Goal: Task Accomplishment & Management: Complete application form

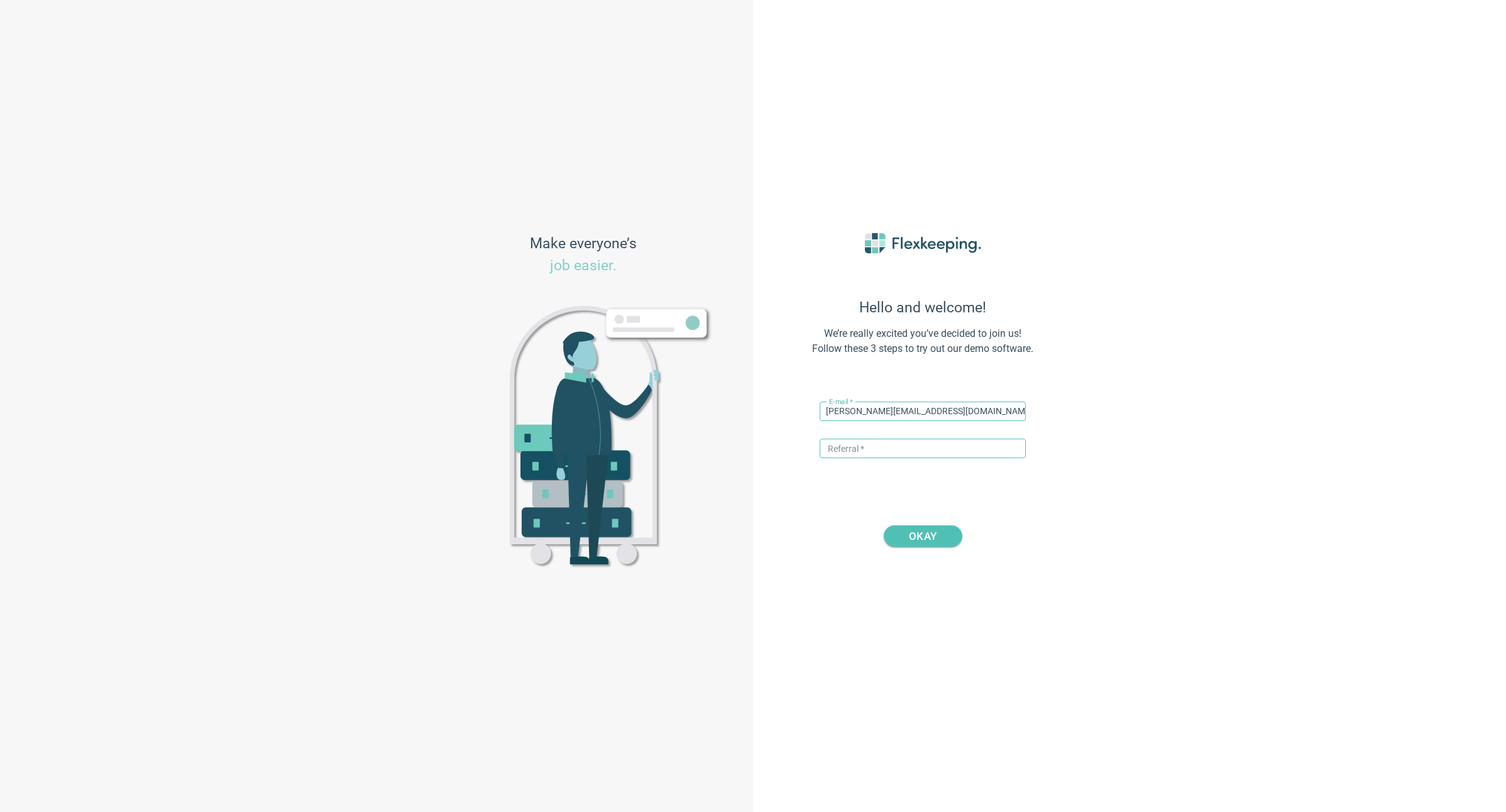
type input "[PERSON_NAME][EMAIL_ADDRESS][DOMAIN_NAME]"
click at [855, 450] on input "text" at bounding box center [922, 448] width 206 height 19
type input "DIGITALMAGIC"
click at [925, 539] on span "OKAY" at bounding box center [923, 536] width 28 height 22
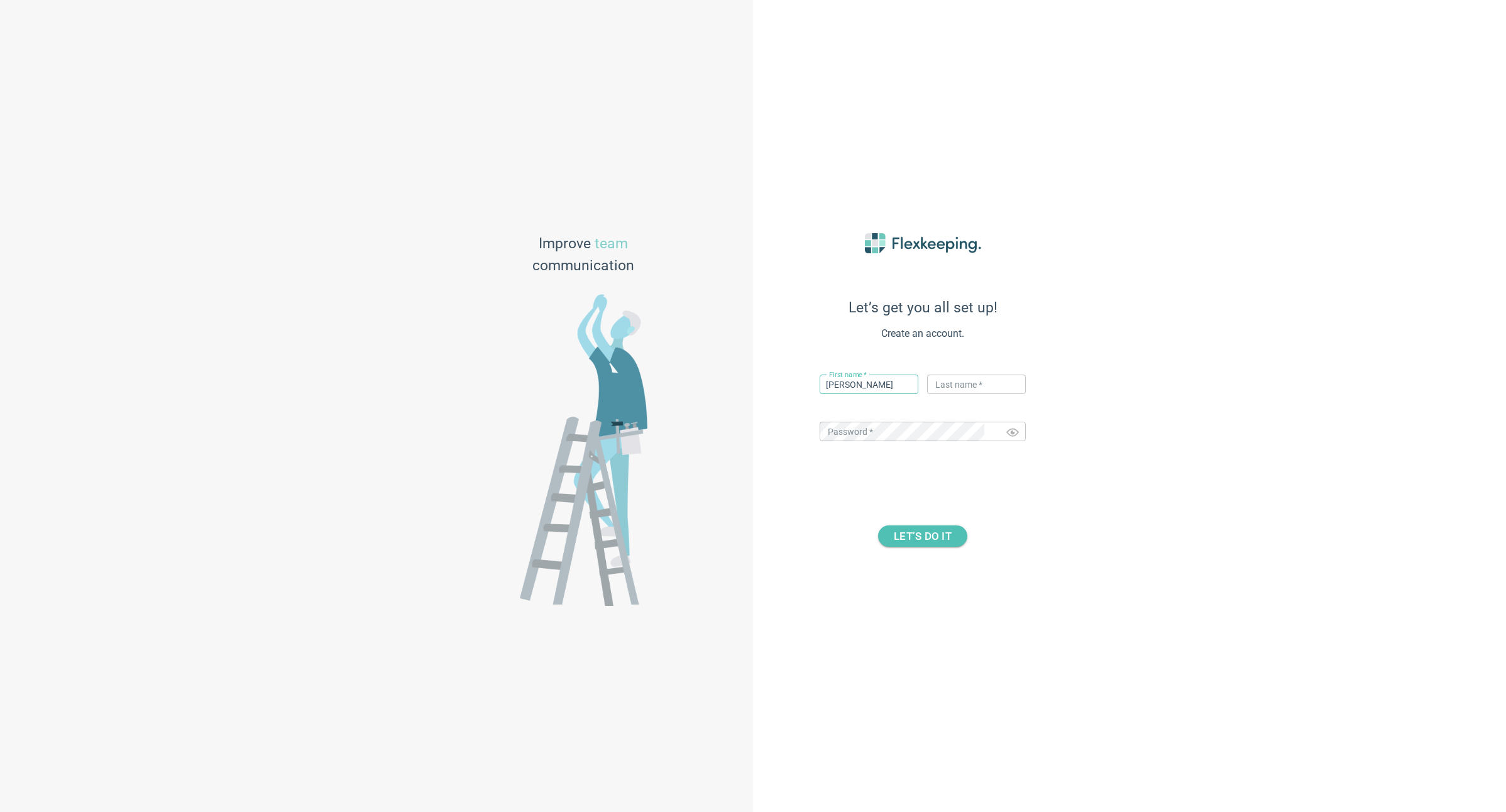
type input "[PERSON_NAME]"
click at [1312, 540] on div "Let’s get you all set up! Create an account. First name   * [PERSON_NAME] ​ Las…" at bounding box center [1129, 406] width 753 height 812
click at [920, 532] on span "LET’S DO IT" at bounding box center [922, 536] width 58 height 22
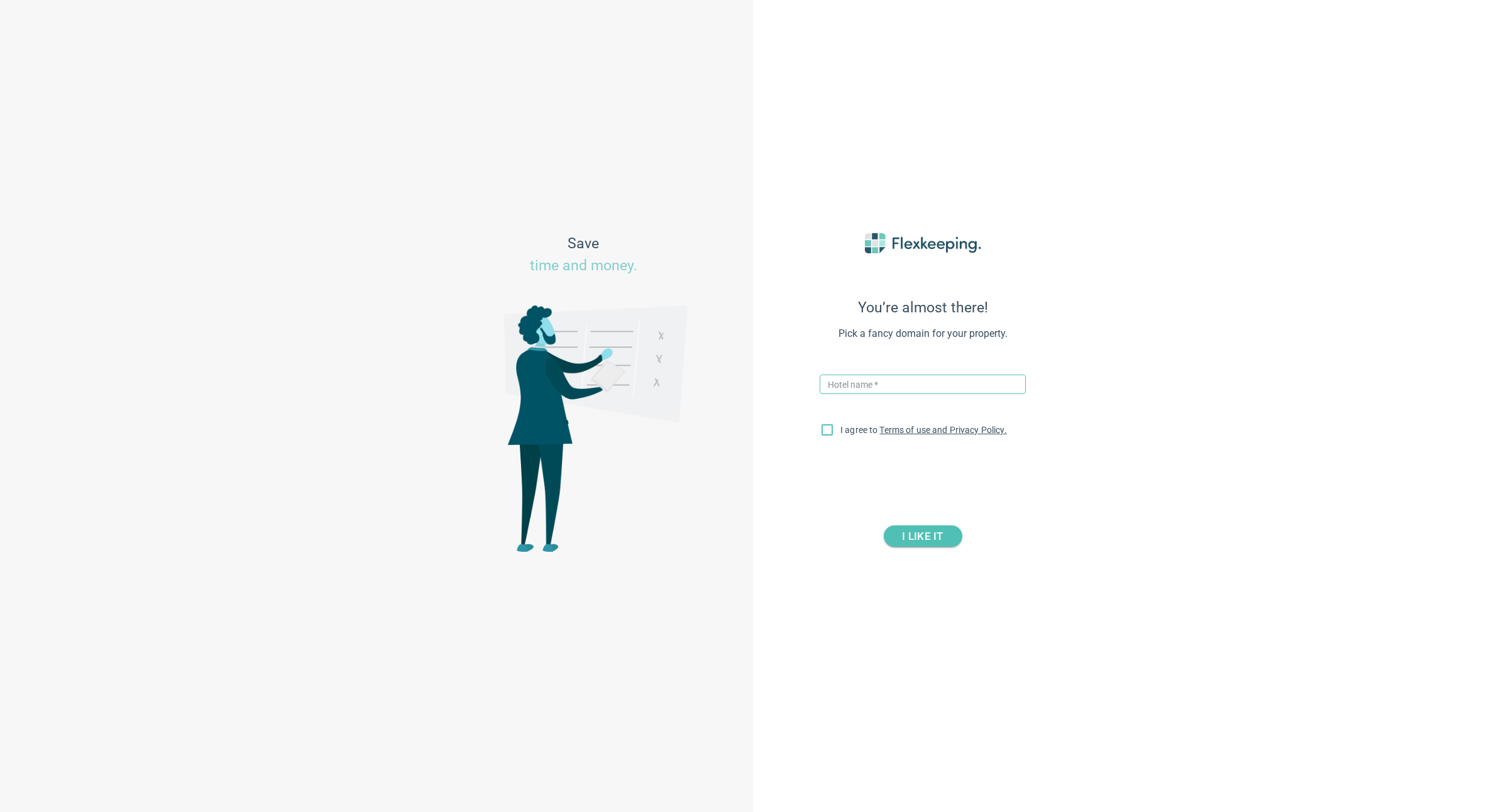
click at [877, 390] on input "text" at bounding box center [922, 384] width 206 height 19
type input "Hotel Sorrento"
click at [829, 430] on input "I agree to Terms of use and Privacy Policy." at bounding box center [827, 432] width 26 height 26
checkbox input "true"
click at [928, 539] on span "I LIKE IT" at bounding box center [922, 536] width 41 height 22
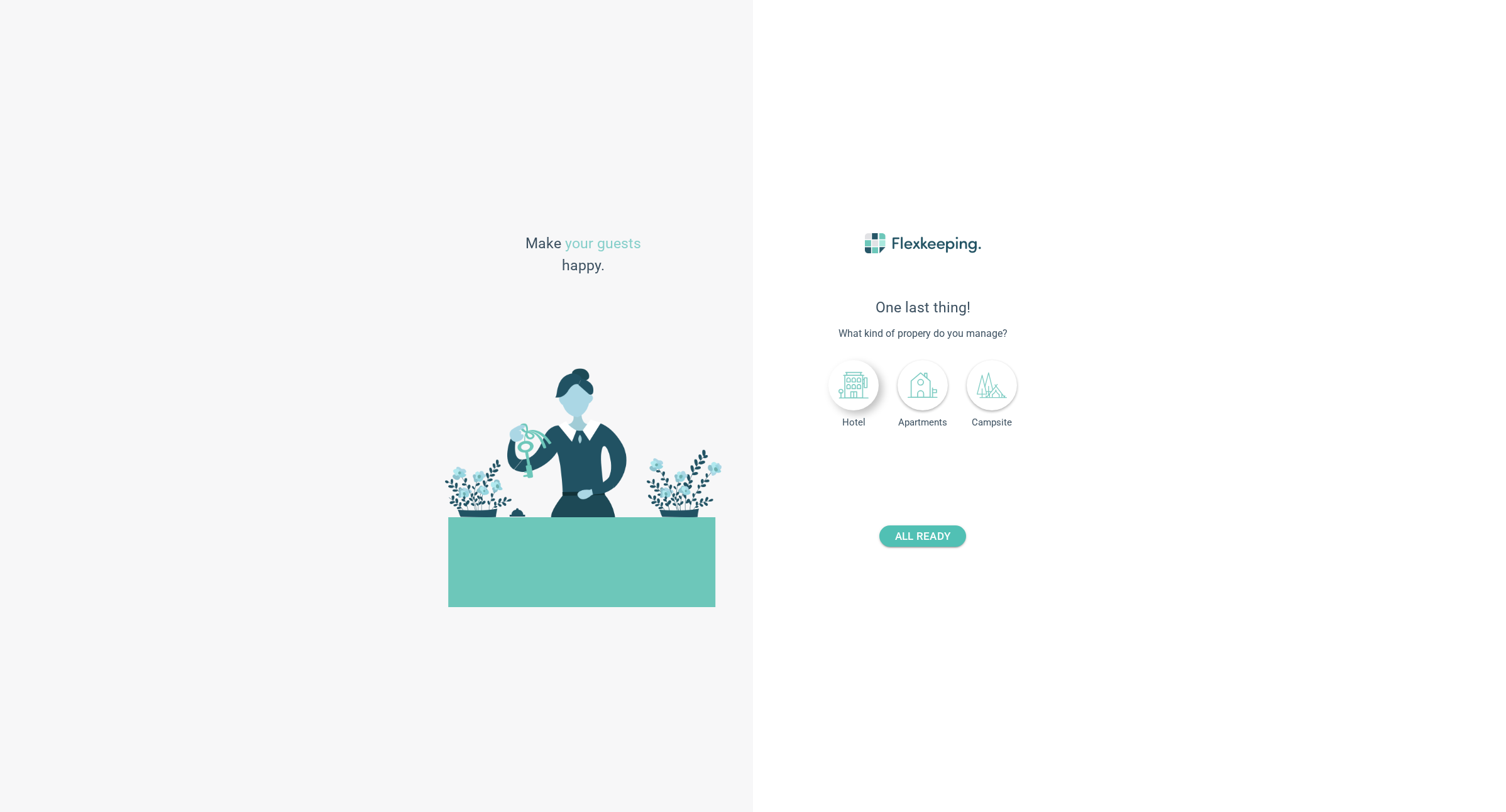
click at [856, 389] on icon at bounding box center [853, 385] width 30 height 30
drag, startPoint x: 947, startPoint y: 462, endPoint x: 1115, endPoint y: 430, distance: 171.0
click at [1112, 450] on div "One last thing! What kind of propery do you manage? Hotel Apartments Campsite N…" at bounding box center [1129, 406] width 753 height 812
type input "58"
click at [924, 535] on span "ALL READY" at bounding box center [923, 536] width 56 height 22
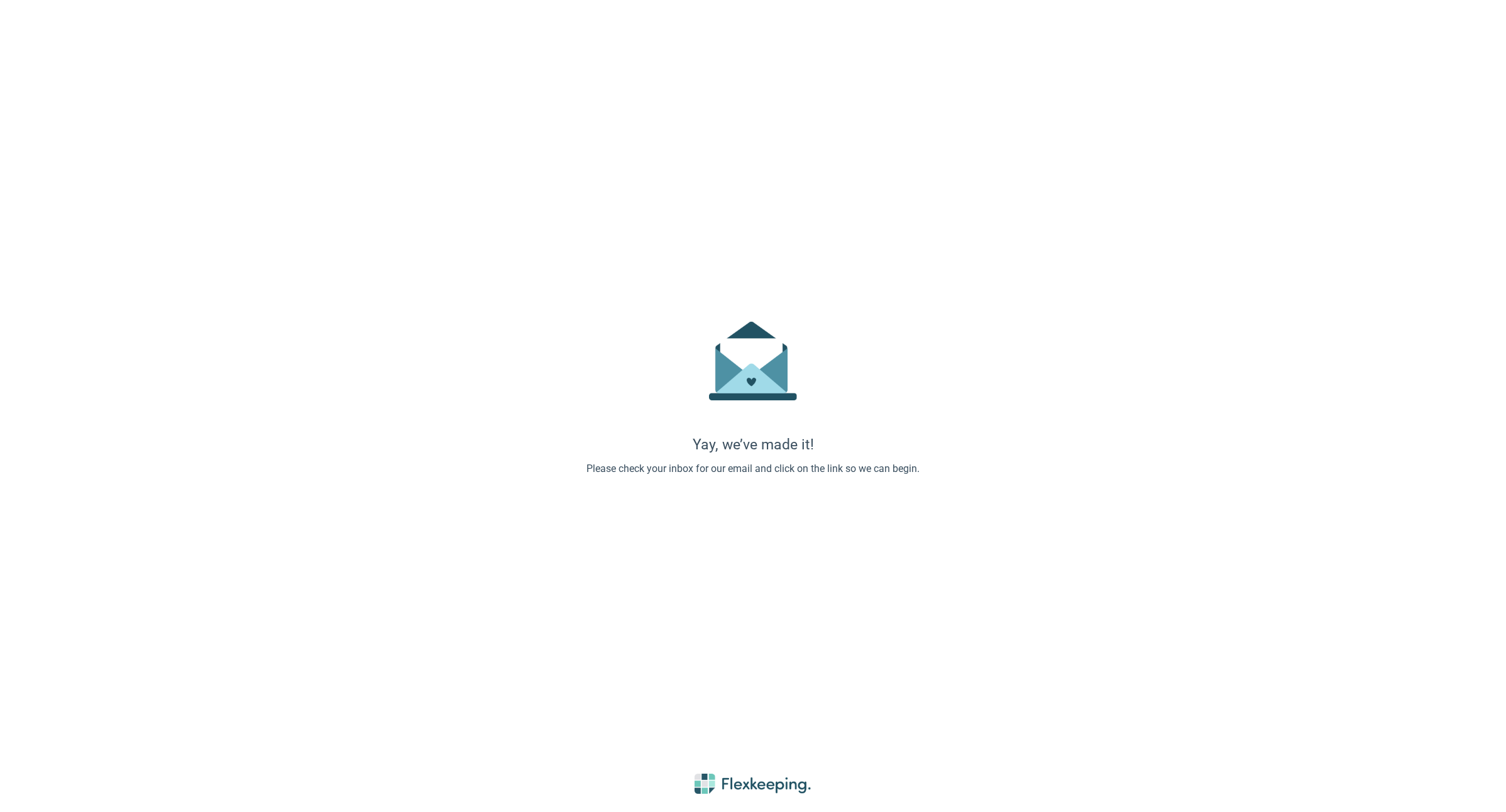
drag, startPoint x: 83, startPoint y: 700, endPoint x: 66, endPoint y: 701, distance: 17.0
click at [83, 700] on div "Yay, we’ve made it! Please check your inbox for our email and click on the link…" at bounding box center [753, 406] width 1506 height 812
